Goal: Task Accomplishment & Management: Use online tool/utility

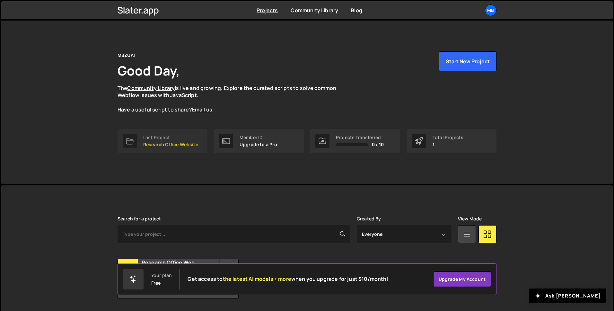
click at [173, 139] on div "Last Project" at bounding box center [170, 137] width 55 height 5
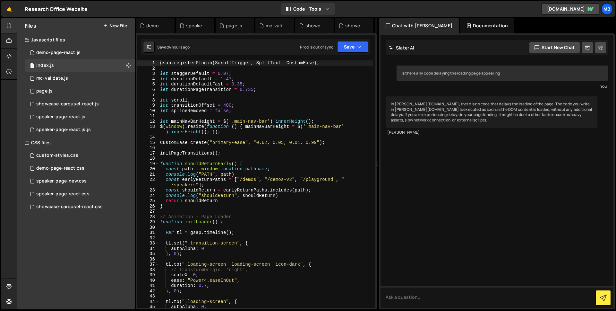
type textarea "$(window).resize(function () { mainNavBarHeight = $('.main-nav-bar').innerHeigh…"
click at [255, 133] on div "gsap . registerPlugin ( ScrollTrigger , SplitText , CustomEase ) ; let staggerD…" at bounding box center [266, 189] width 214 height 258
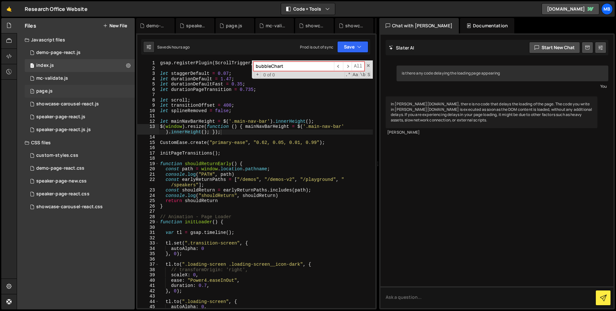
type input "bubbleChart"
click at [67, 93] on div "1 page.js 0" at bounding box center [80, 91] width 110 height 13
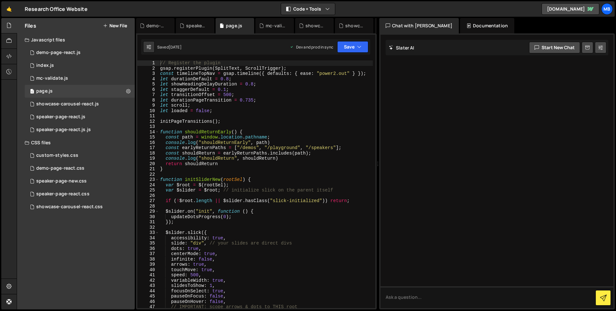
type textarea "let scroll;"
click at [264, 107] on div "// Register the plugin gsap . registerPlugin ( SplitText , ScrollTrigger ) ; co…" at bounding box center [266, 189] width 214 height 258
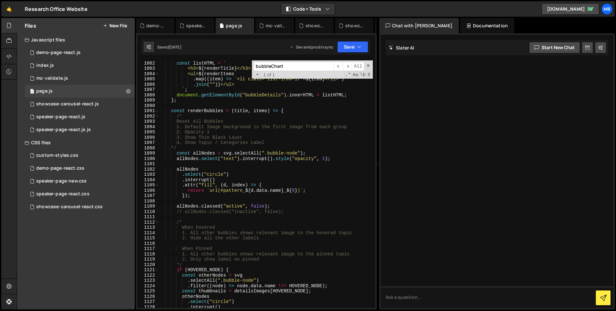
scroll to position [6234, 0]
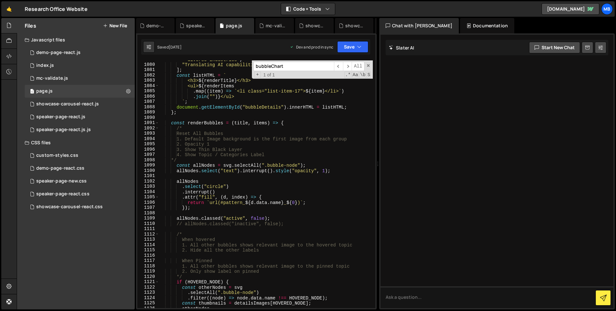
type input "bubbleChart"
click at [211, 123] on div ""Bespoke AI applications tailored to meet the unique challenges of diverse indu…" at bounding box center [266, 183] width 214 height 264
click at [217, 144] on div ""Bespoke AI applications tailored to meet the unique challenges of diverse indu…" at bounding box center [266, 183] width 214 height 264
click at [209, 124] on div ""Bespoke AI applications tailored to meet the unique challenges of diverse indu…" at bounding box center [266, 183] width 214 height 264
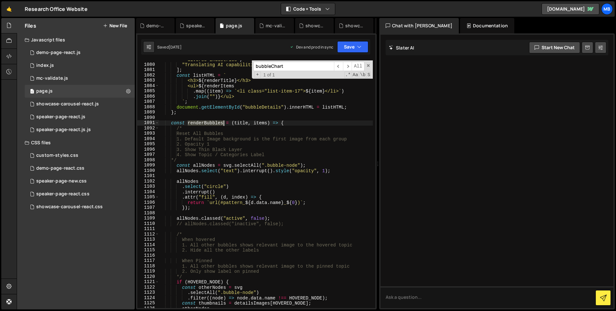
click at [209, 124] on div ""Bespoke AI applications tailored to meet the unique challenges of diverse indu…" at bounding box center [266, 183] width 214 height 264
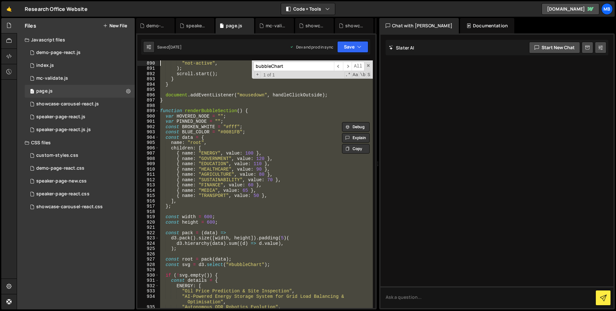
scroll to position [4736, 0]
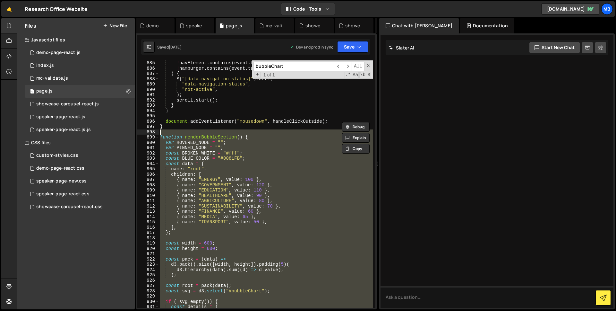
drag, startPoint x: 180, startPoint y: 227, endPoint x: 149, endPoint y: 133, distance: 98.6
click at [149, 133] on div "const renderBubbles = (title, items) => { 885 886 887 888 889 890 891 892 893 8…" at bounding box center [256, 184] width 238 height 248
click at [229, 163] on div "! navElement . contains ( event . target ) && ! hamburger . contains ( event . …" at bounding box center [266, 184] width 214 height 248
type textarea "const data = {"
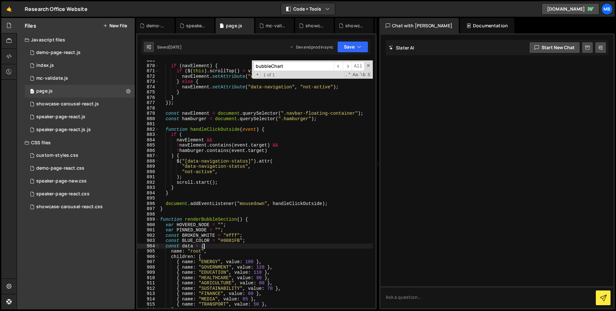
scroll to position [4652, 0]
